Goal: Task Accomplishment & Management: Manage account settings

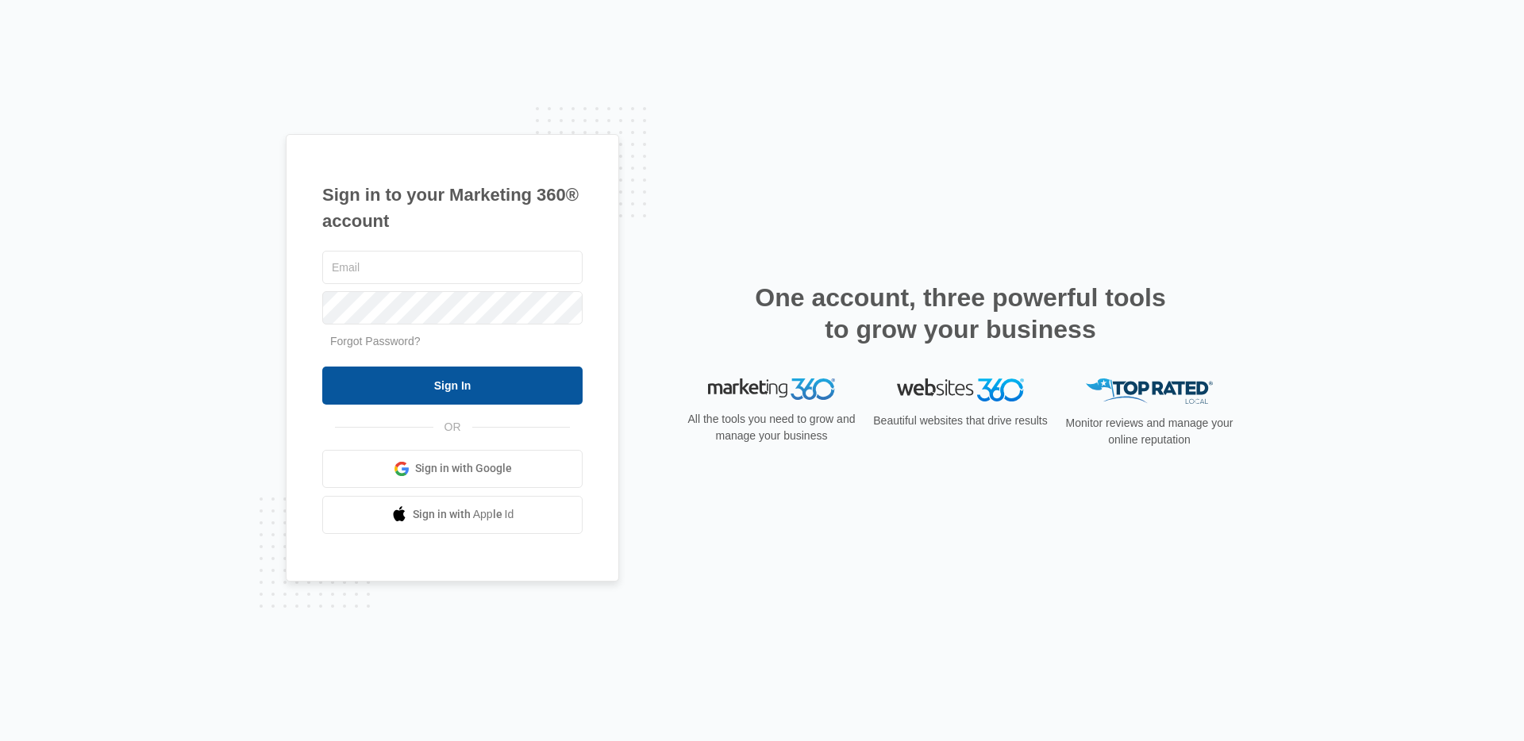
type input "[EMAIL_ADDRESS][PERSON_NAME][DOMAIN_NAME]"
click at [454, 393] on input "Sign In" at bounding box center [452, 386] width 260 height 38
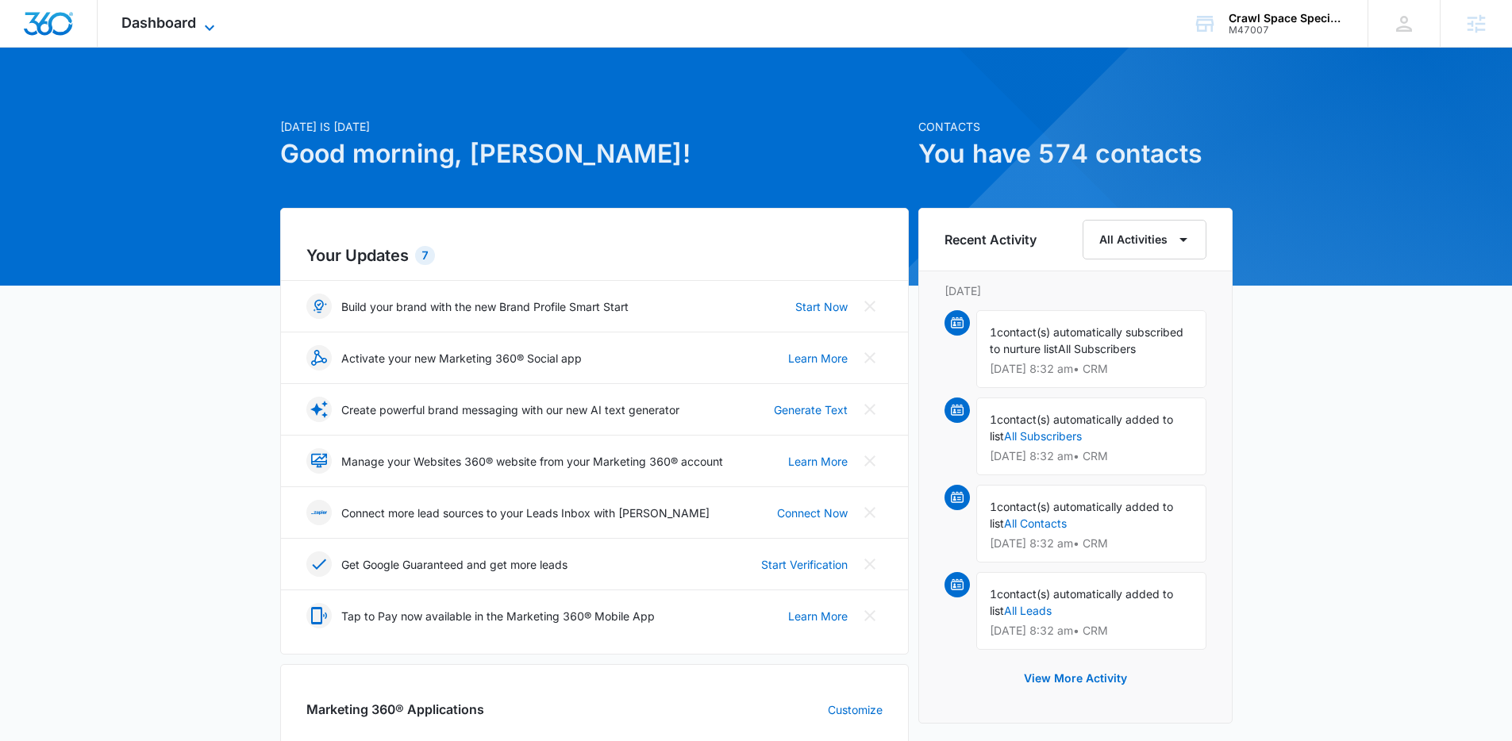
click at [147, 17] on span "Dashboard" at bounding box center [158, 22] width 75 height 17
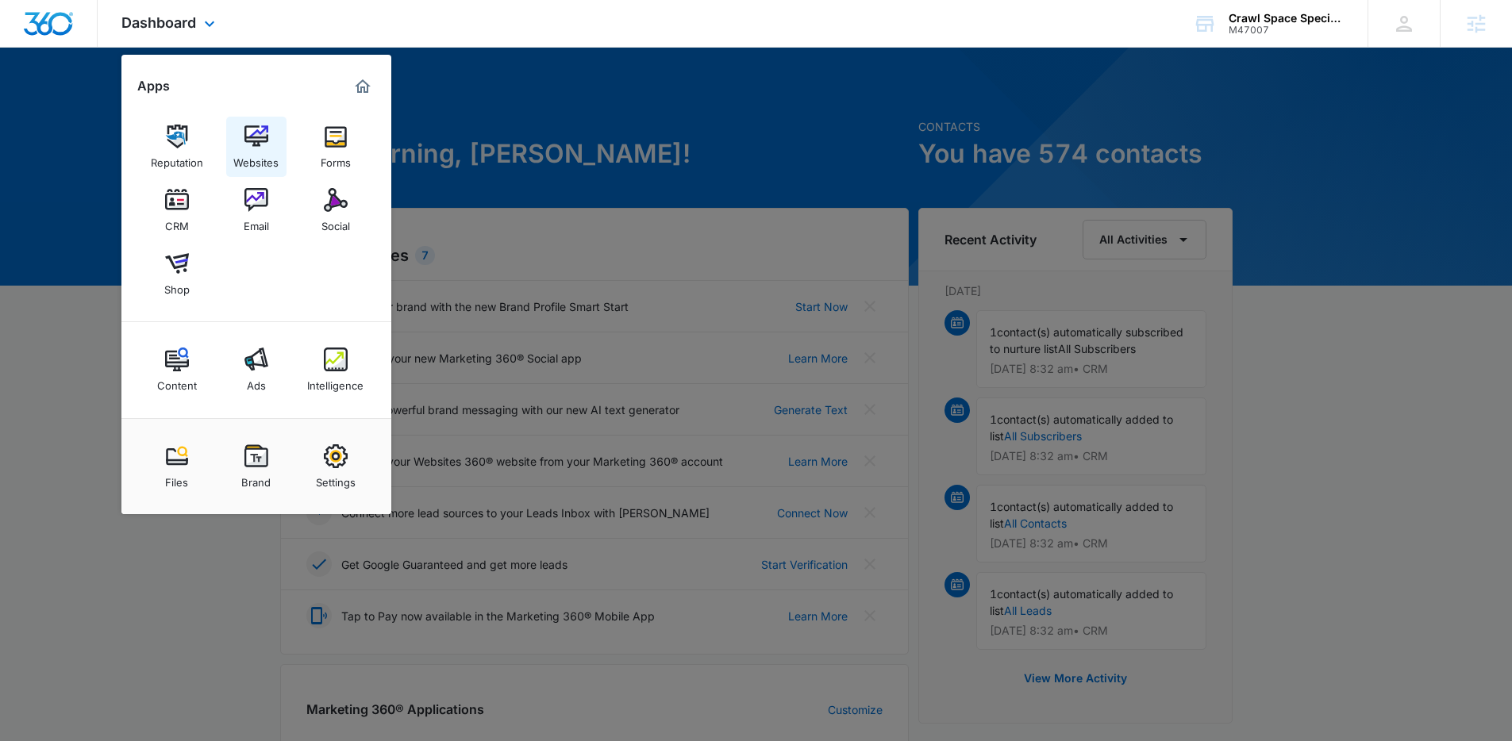
click at [256, 144] on img at bounding box center [256, 137] width 24 height 24
